Goal: Transaction & Acquisition: Purchase product/service

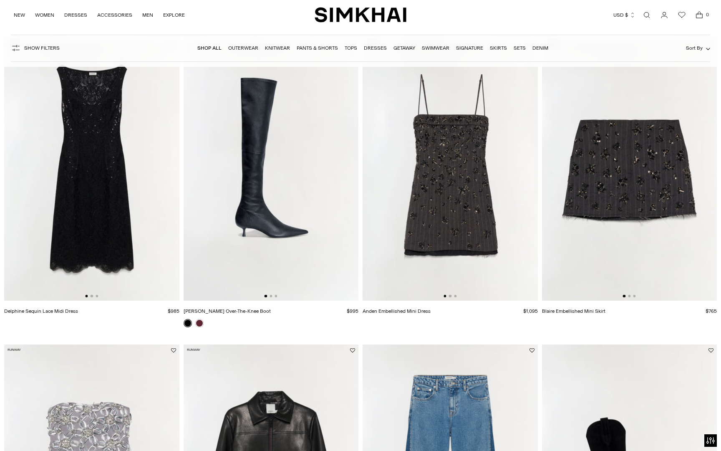
scroll to position [297, 0]
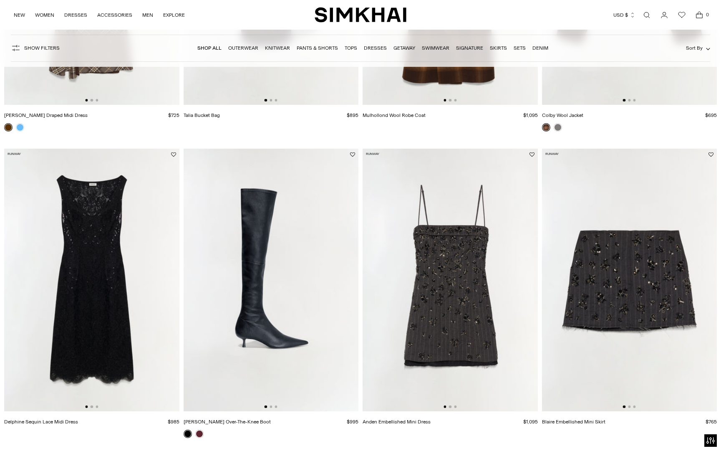
click at [444, 306] on img at bounding box center [450, 280] width 175 height 263
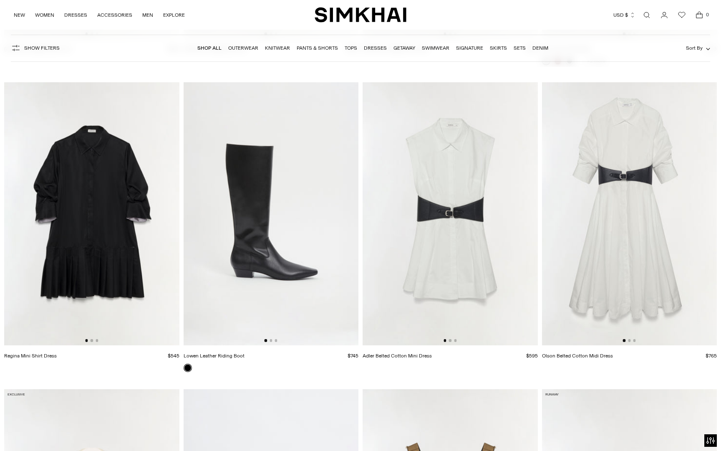
scroll to position [0, 0]
click at [502, 273] on img at bounding box center [449, 213] width 175 height 263
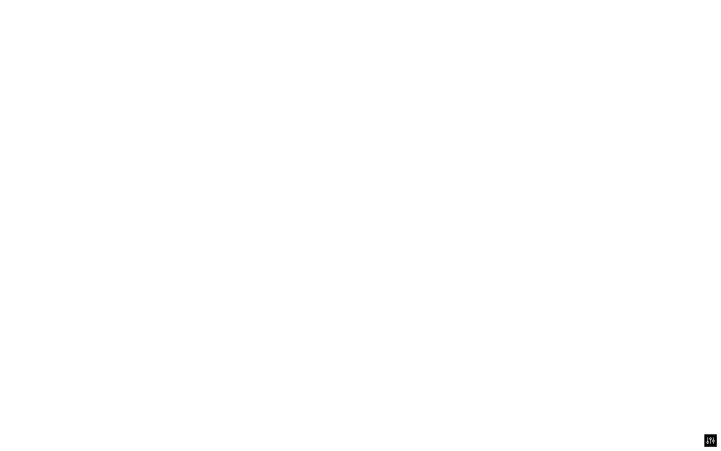
scroll to position [0, 0]
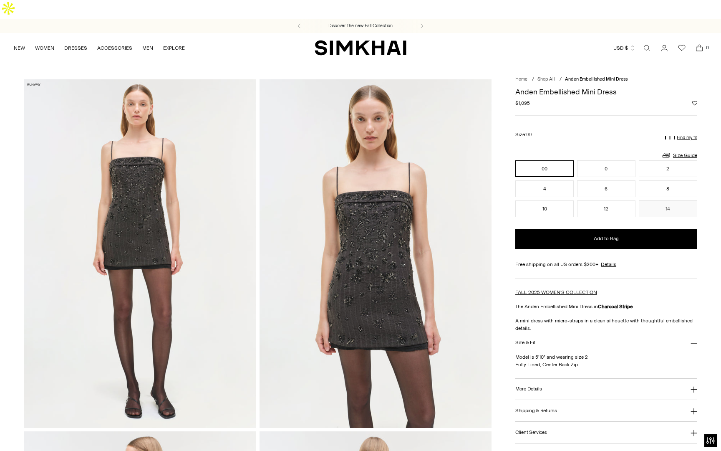
click at [139, 213] on img at bounding box center [140, 253] width 232 height 348
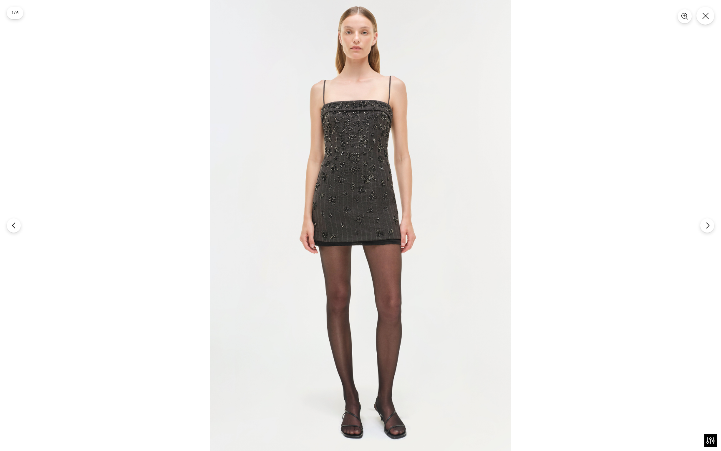
click at [404, 136] on img at bounding box center [360, 225] width 300 height 451
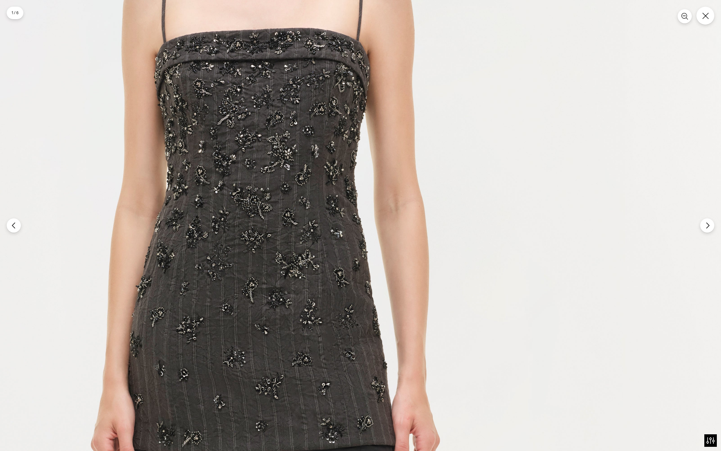
click at [421, 132] on img at bounding box center [273, 404] width 901 height 1352
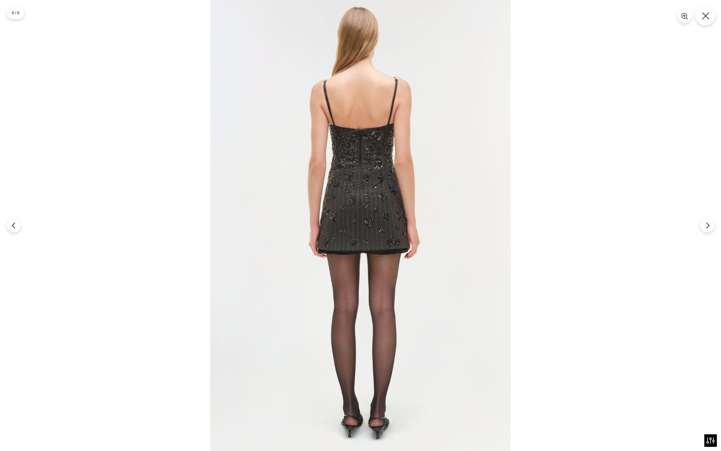
click at [702, 22] on button "Close" at bounding box center [706, 16] width 20 height 20
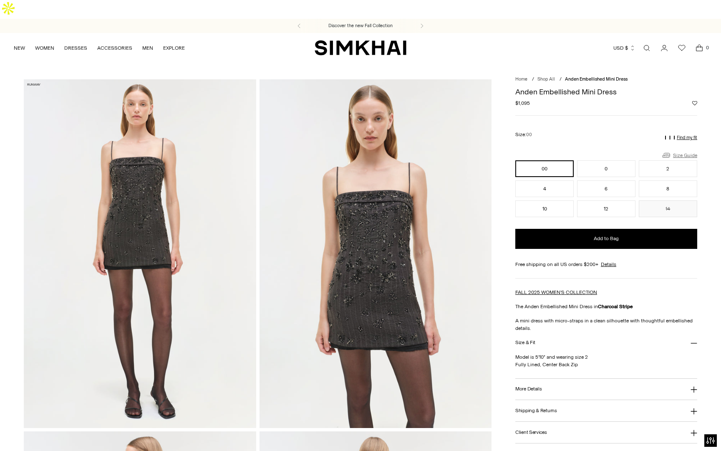
click at [681, 150] on link "Size Guide" at bounding box center [679, 155] width 36 height 10
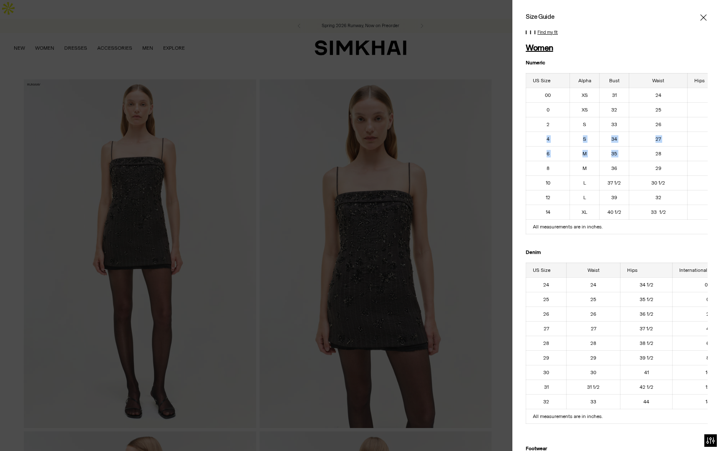
drag, startPoint x: 560, startPoint y: 133, endPoint x: 639, endPoint y: 154, distance: 82.0
click at [639, 154] on tbody "00 XS 31 24 34 1/2 0 XS 32 25 35 1/2 2 S 33 26 36 1/2 4 S 34 27 37 1/2 6 M 35 2…" at bounding box center [634, 153] width 217 height 131
click at [371, 194] on div at bounding box center [360, 225] width 721 height 451
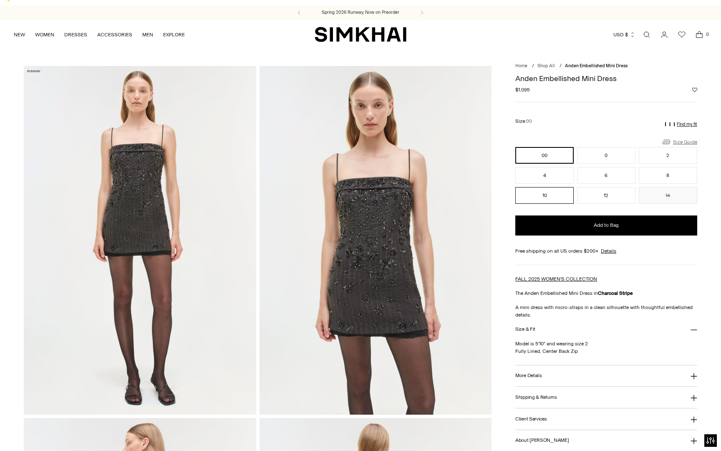
scroll to position [15, 0]
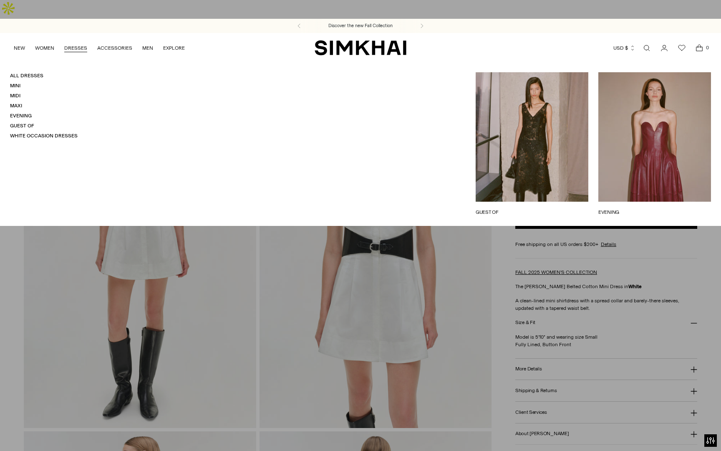
click at [73, 39] on link "DRESSES" at bounding box center [75, 48] width 23 height 18
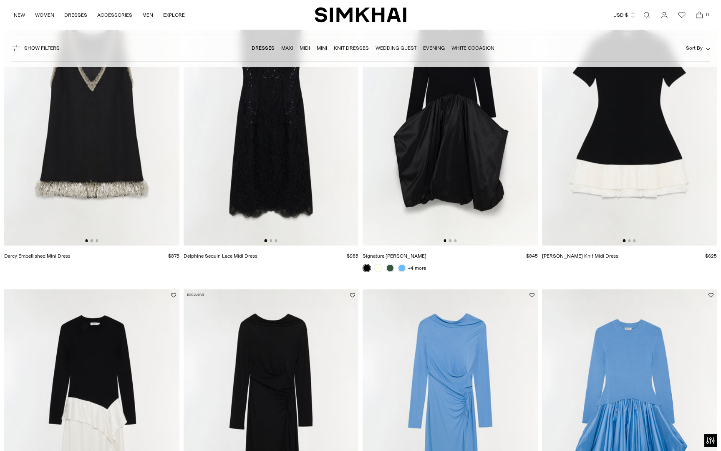
scroll to position [1197, 0]
